Goal: Find contact information: Find contact information

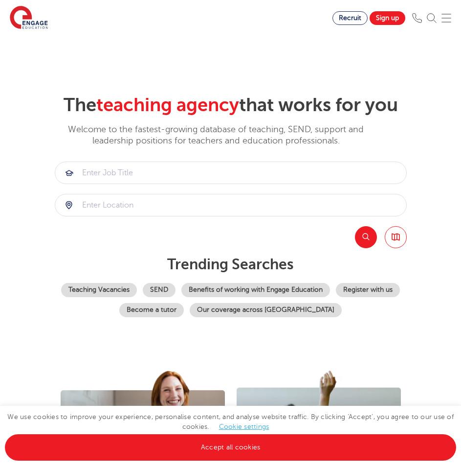
click at [33, 97] on section "The teaching agency that works for you Welcome to the fastest-growing database …" at bounding box center [230, 189] width 461 height 309
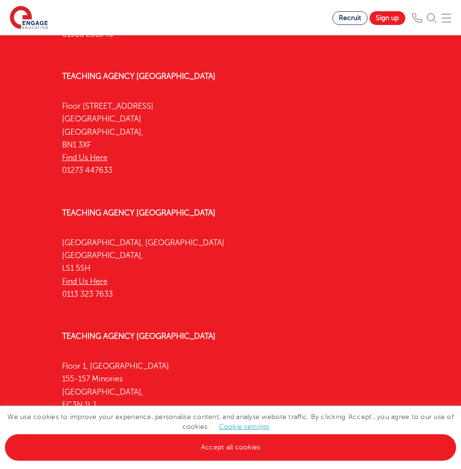
scroll to position [3472, 0]
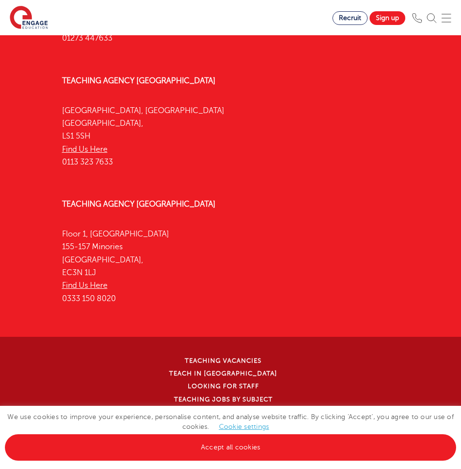
drag, startPoint x: 126, startPoint y: 314, endPoint x: 61, endPoint y: 307, distance: 65.4
click at [61, 307] on div "Teaching Agency London Floor 1, Portsoken House 155-157 Minories London, EC3N 1…" at bounding box center [231, 253] width 352 height 137
copy p "0333 150 8020"
drag, startPoint x: 441, startPoint y: 176, endPoint x: 390, endPoint y: 184, distance: 52.1
click at [438, 177] on div "Teaching Agency Watford 4th Floor, 45 Clarendon Road Watford, WD17 1SZ Find Us …" at bounding box center [230, 188] width 461 height 773
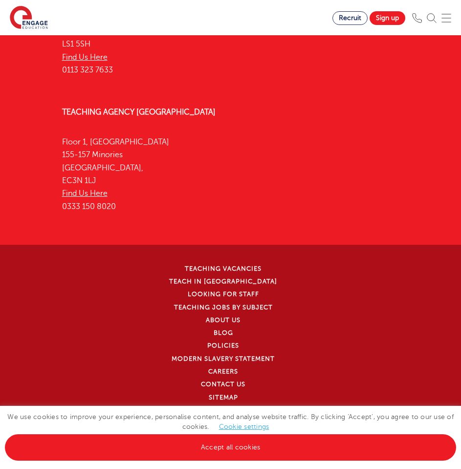
scroll to position [3591, 0]
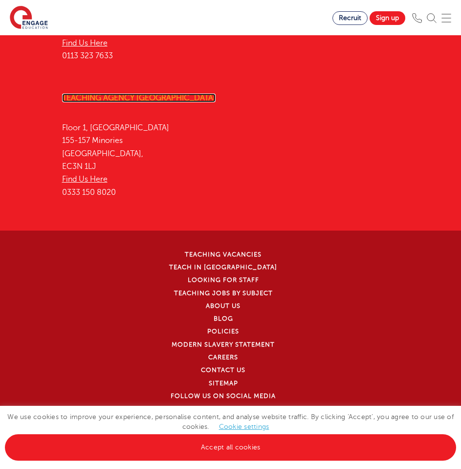
click at [104, 99] on link "Teaching Agency [GEOGRAPHIC_DATA]" at bounding box center [139, 97] width 154 height 9
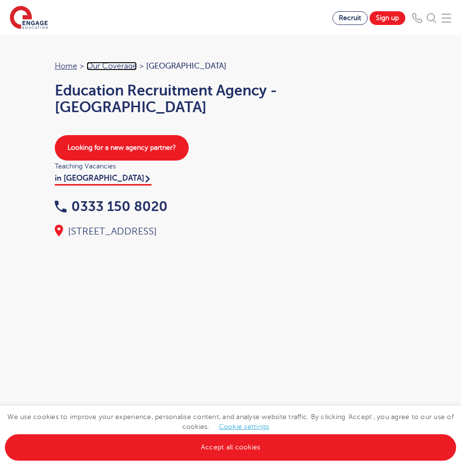
click at [117, 62] on link "Our coverage" at bounding box center [112, 66] width 50 height 9
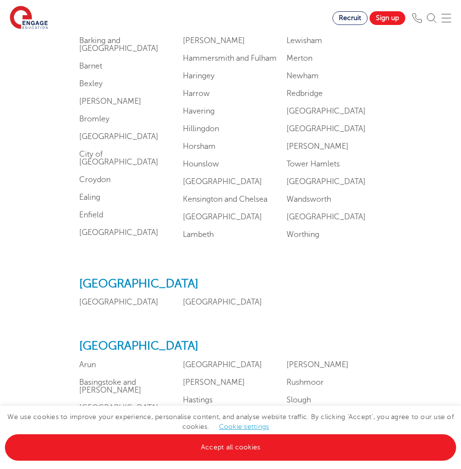
scroll to position [636, 0]
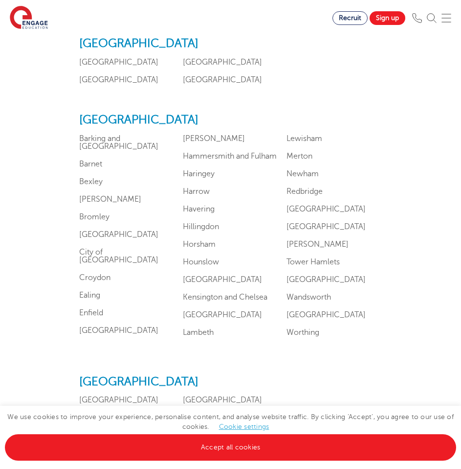
click at [100, 121] on h2 "[GEOGRAPHIC_DATA]" at bounding box center [230, 120] width 303 height 14
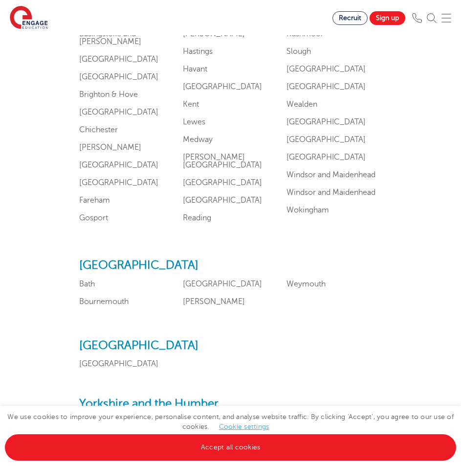
scroll to position [1272, 0]
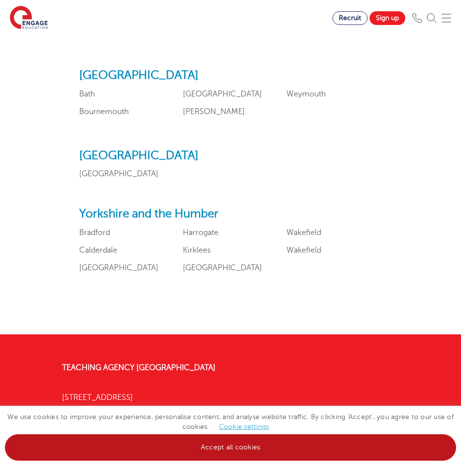
click at [210, 454] on link "Accept all cookies" at bounding box center [231, 447] width 452 height 26
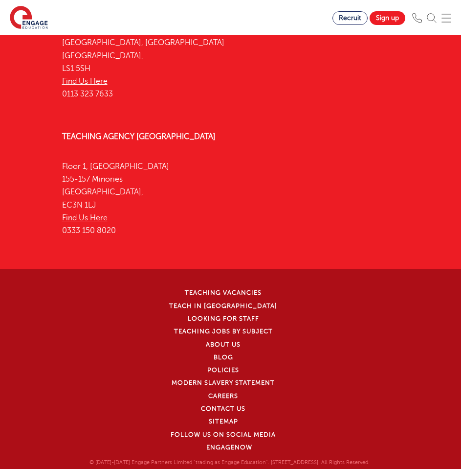
scroll to position [1915, 0]
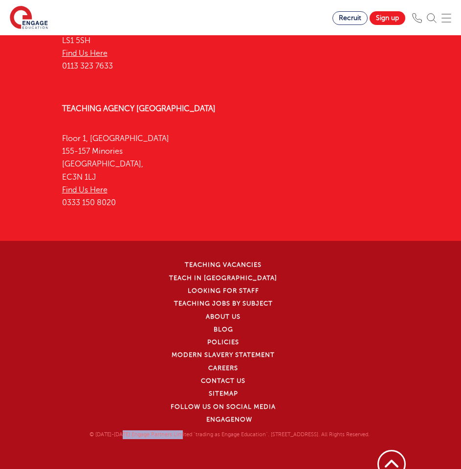
drag, startPoint x: 92, startPoint y: 425, endPoint x: 151, endPoint y: 421, distance: 58.8
click at [151, 430] on p "© [DATE]-[DATE] Engage Partners Limited "trading as Engage Education". [STREET_…" at bounding box center [229, 434] width 355 height 9
copy p "Engage Partners Limited"
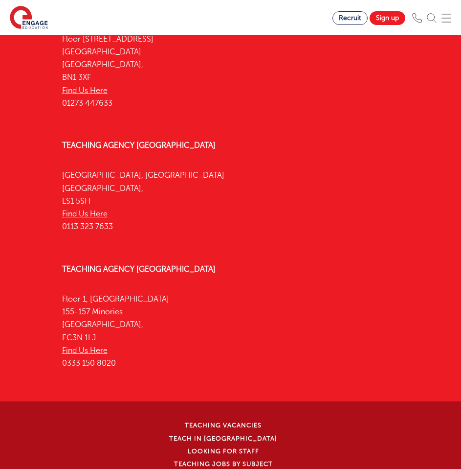
scroll to position [1523, 0]
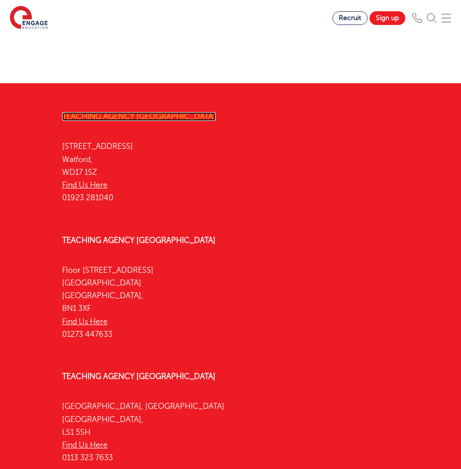
click at [99, 112] on link "Teaching Agency [GEOGRAPHIC_DATA]" at bounding box center [139, 116] width 154 height 9
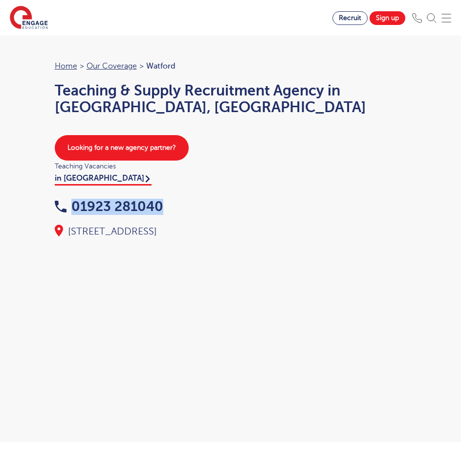
drag, startPoint x: 173, startPoint y: 204, endPoint x: 65, endPoint y: 206, distance: 108.6
click at [65, 206] on div "01923 281040" at bounding box center [231, 207] width 352 height 15
copy link "01923 281040"
click at [229, 155] on div "Looking for a new agency partner?" at bounding box center [231, 147] width 372 height 25
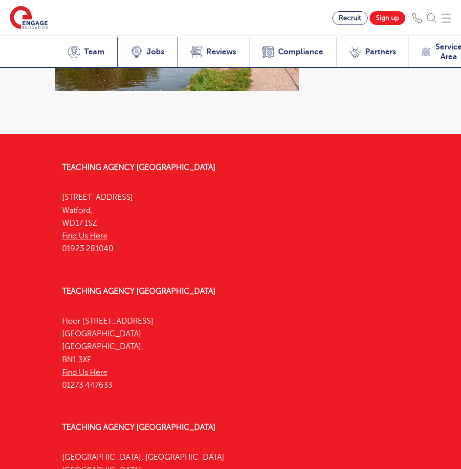
scroll to position [4991, 0]
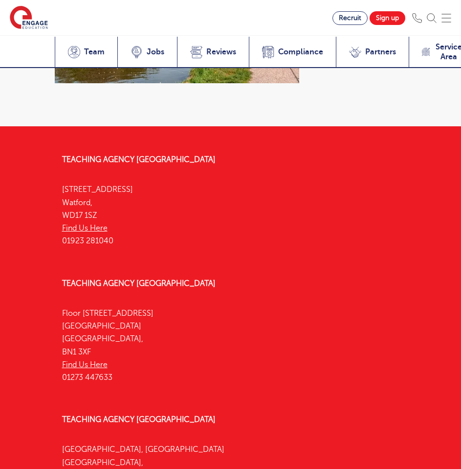
click at [450, 22] on img at bounding box center [447, 18] width 10 height 10
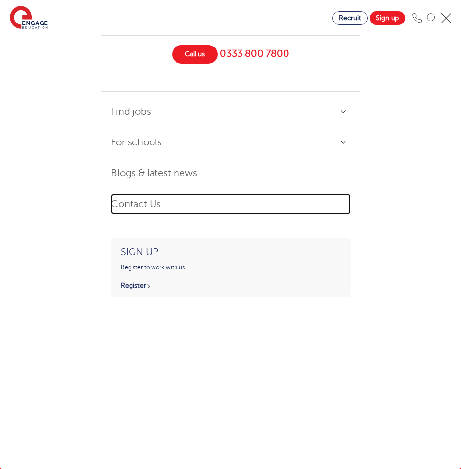
click at [137, 207] on link "Contact Us" at bounding box center [231, 204] width 240 height 21
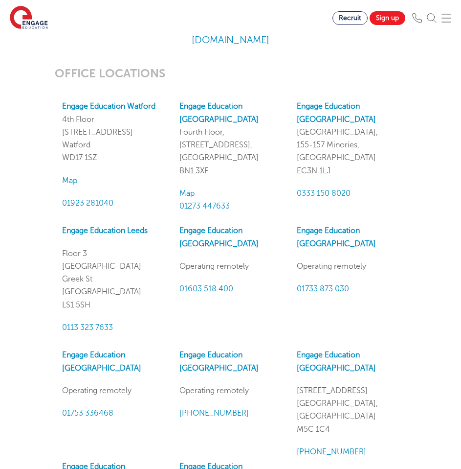
scroll to position [930, 0]
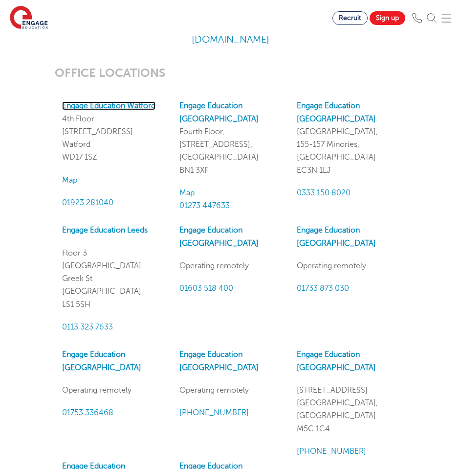
click at [129, 107] on strong "Engage Education Watford" at bounding box center [108, 105] width 93 height 9
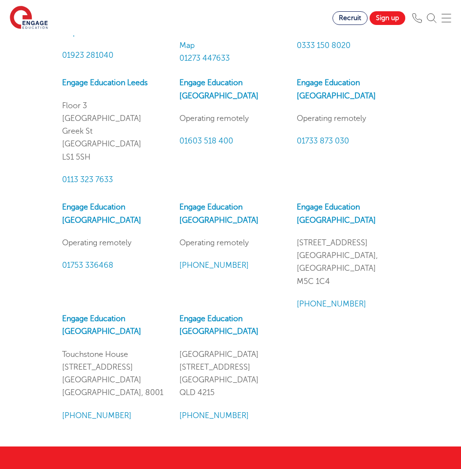
scroll to position [1076, 0]
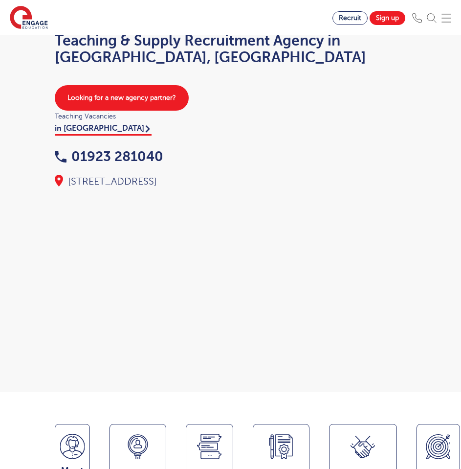
scroll to position [49, 0]
